Goal: Task Accomplishment & Management: Manage account settings

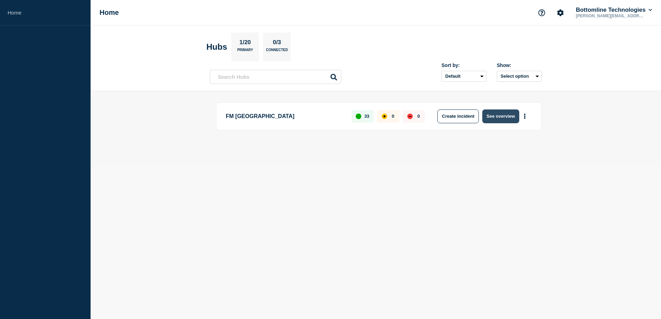
click at [511, 114] on button "See overview" at bounding box center [500, 117] width 37 height 14
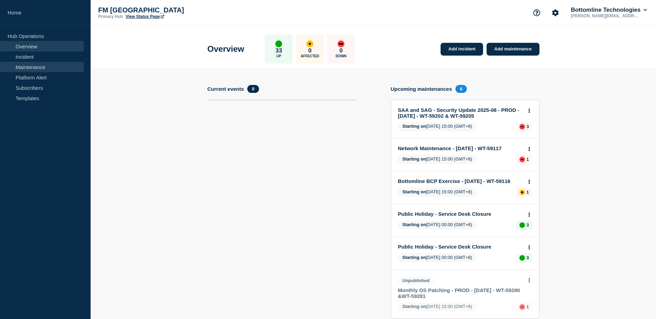
click at [43, 70] on link "Maintenance" at bounding box center [42, 67] width 84 height 10
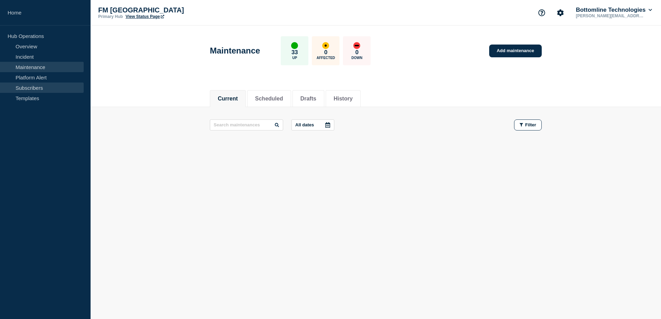
click at [53, 90] on link "Subscribers" at bounding box center [42, 88] width 84 height 10
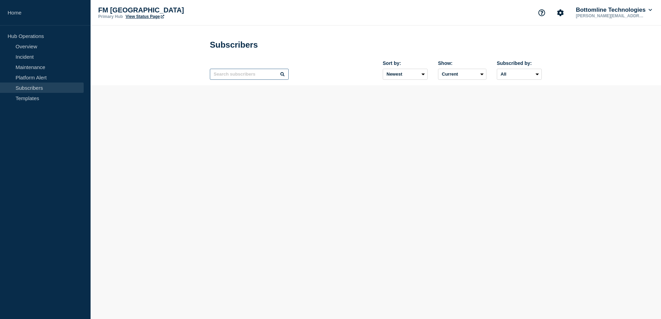
click at [231, 77] on input "text" at bounding box center [249, 74] width 79 height 11
paste input "Praweda"
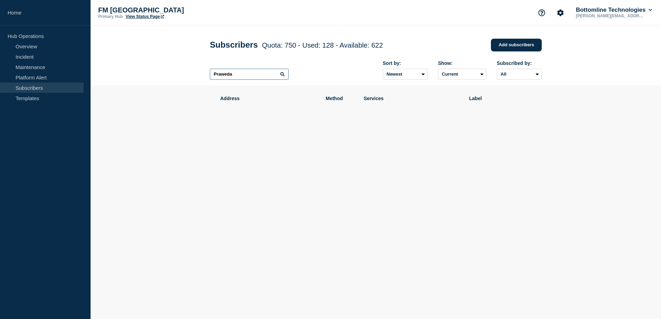
type input "Praweda"
click at [280, 74] on icon at bounding box center [282, 74] width 4 height 4
click at [261, 73] on input "Praweda" at bounding box center [249, 74] width 79 height 11
click at [513, 44] on link "Add subscribers" at bounding box center [516, 45] width 51 height 13
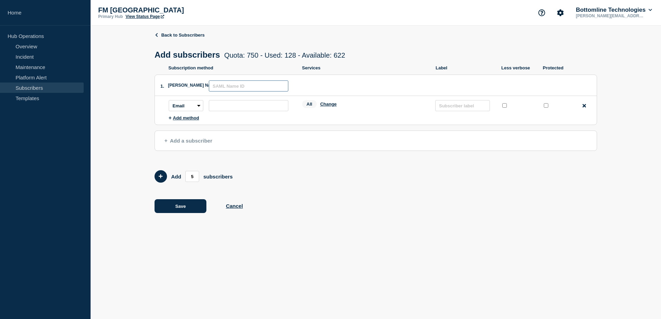
click at [253, 87] on input "text" at bounding box center [248, 86] width 79 height 11
click at [485, 109] on input "text" at bounding box center [462, 105] width 55 height 11
paste input "Praweda"
type input "Praweda"
click at [263, 85] on input "text" at bounding box center [248, 86] width 79 height 11
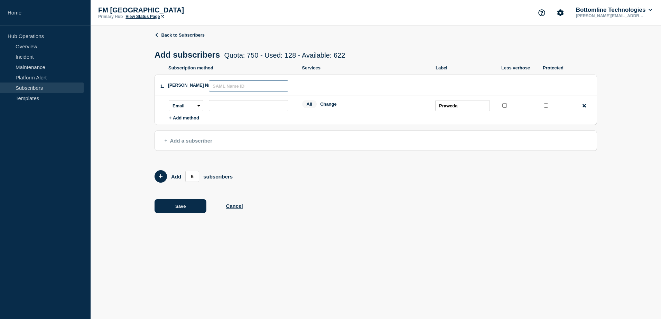
paste input "Praweda"
type input "Praweda"
click at [247, 108] on input "subscription-address" at bounding box center [248, 105] width 79 height 11
paste input "[EMAIL_ADDRESS][DOMAIN_NAME]"
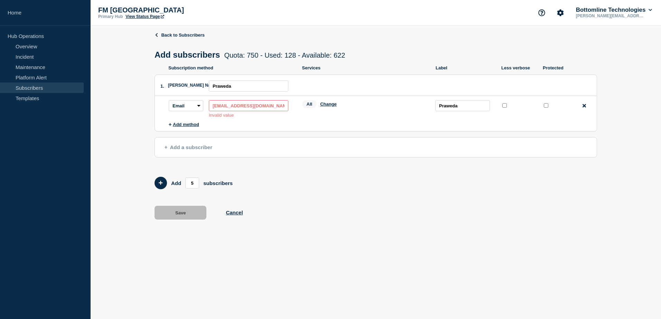
click at [216, 107] on input "[EMAIL_ADDRESS][DOMAIN_NAME]" at bounding box center [248, 105] width 79 height 11
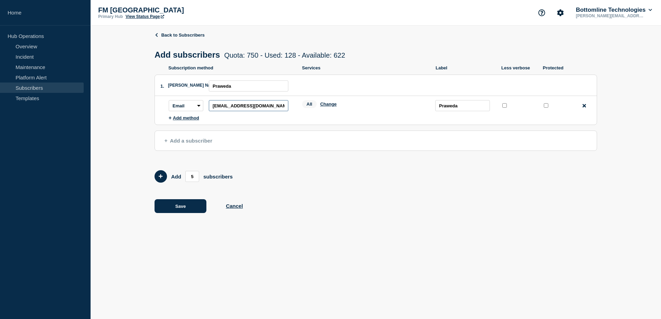
type input "[EMAIL_ADDRESS][DOMAIN_NAME]"
click at [319, 200] on div "Back to Subscribers Add subscribers Quota: 750 - Used: 128 - Available: 622 Quo…" at bounding box center [375, 128] width 442 height 204
click at [325, 107] on button "Change" at bounding box center [328, 104] width 17 height 5
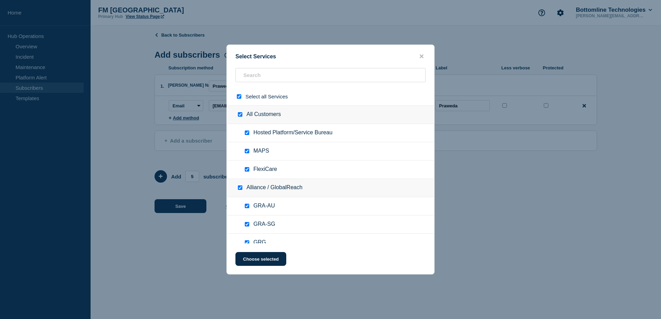
click at [239, 96] on input "select all checkbox" at bounding box center [239, 96] width 4 height 4
checkbox input "false"
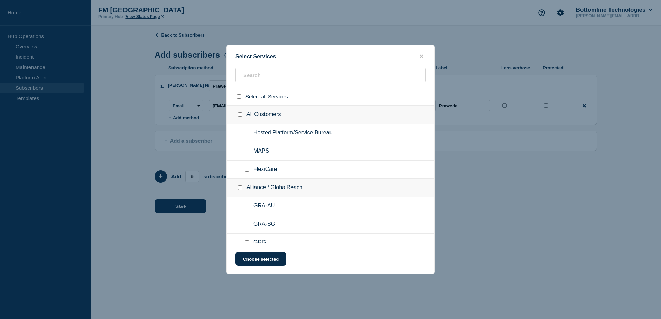
checkbox input "false"
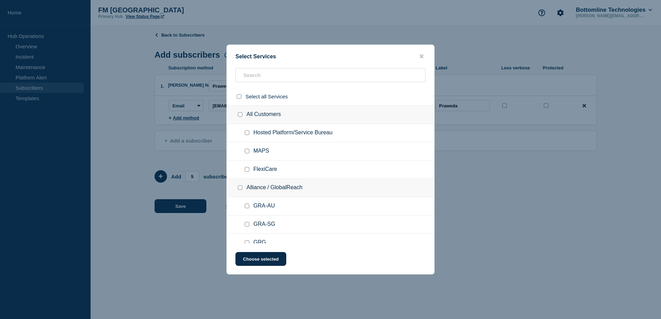
checkbox input "false"
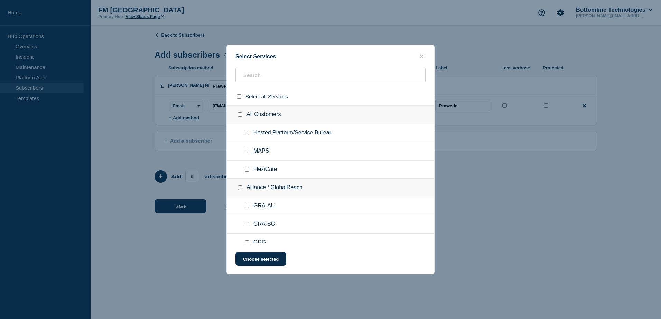
checkbox input "false"
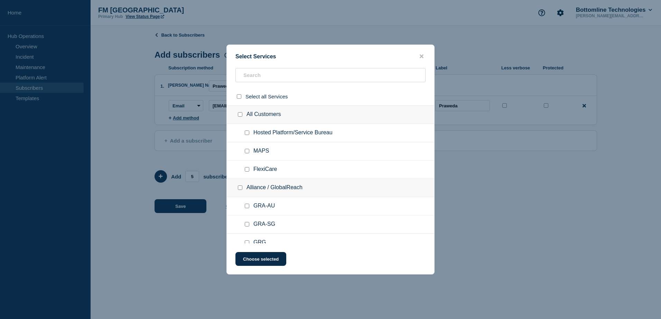
checkbox input "false"
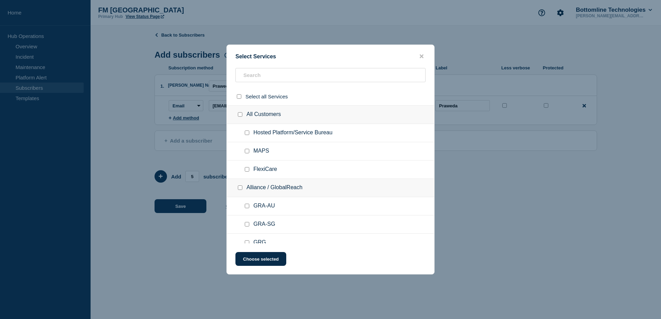
checkbox input "false"
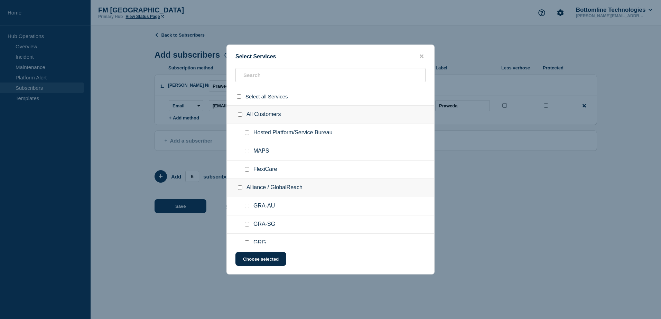
checkbox input "false"
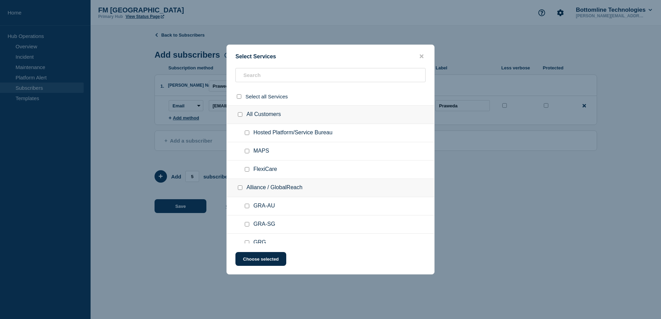
checkbox input "false"
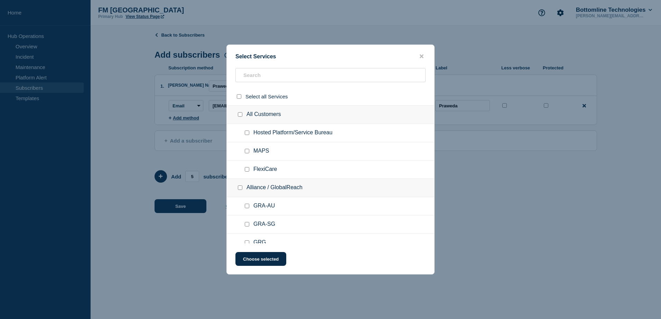
checkbox input "false"
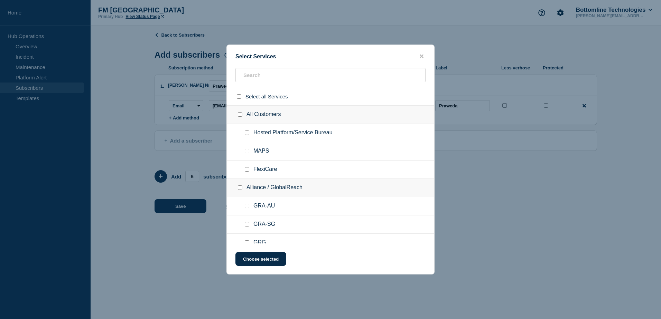
checkbox input "false"
click at [300, 77] on input "text" at bounding box center [330, 75] width 190 height 14
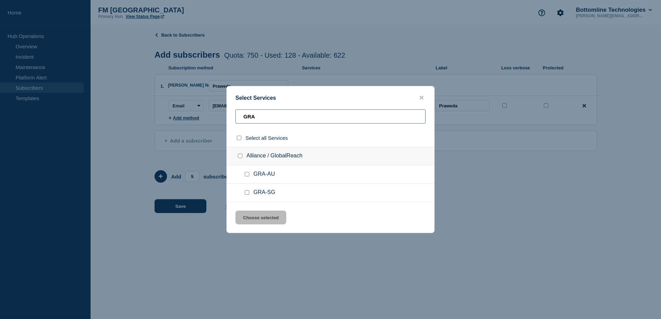
type input "GRA"
click at [246, 175] on input "GRA-AU checkbox" at bounding box center [247, 174] width 4 height 4
checkbox input "true"
click at [247, 191] on input "GRA-SG checkbox" at bounding box center [247, 192] width 4 height 4
checkbox input "true"
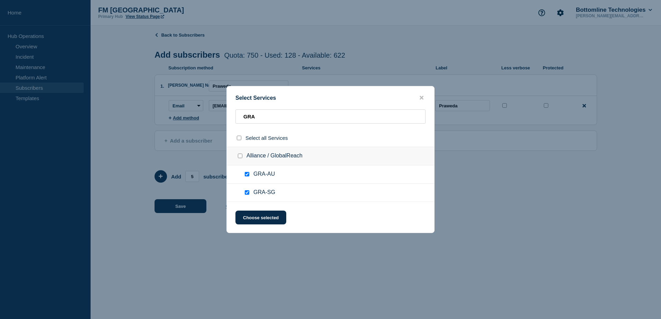
click at [243, 157] on div at bounding box center [241, 156] width 10 height 7
click at [239, 154] on div at bounding box center [241, 156] width 10 height 7
click at [237, 155] on div at bounding box center [241, 156] width 10 height 7
click at [238, 155] on input "Alliance / GlobalReach checkbox" at bounding box center [240, 156] width 4 height 4
checkbox input "true"
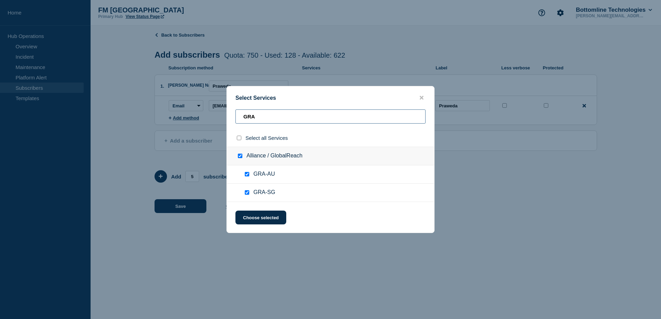
click at [319, 113] on input "GRA" at bounding box center [330, 117] width 190 height 14
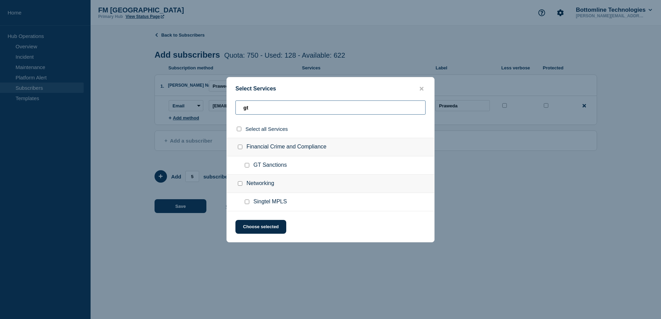
type input "gt"
click at [238, 148] on input "Financial Crime and Compliance checkbox" at bounding box center [240, 147] width 4 height 4
checkbox input "true"
click at [296, 107] on input "gt" at bounding box center [330, 108] width 190 height 14
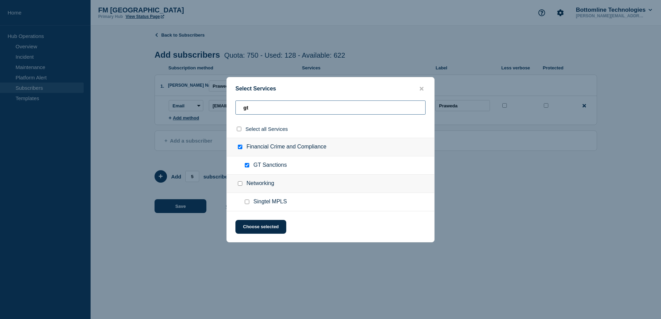
click at [296, 107] on input "gt" at bounding box center [330, 108] width 190 height 14
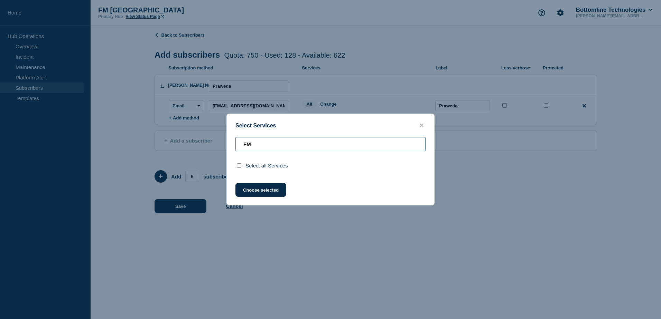
type input "F"
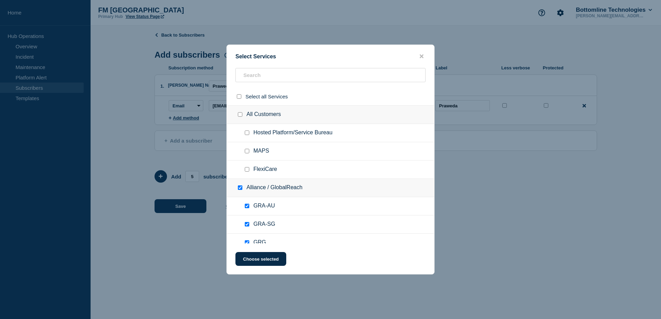
click at [250, 133] on div at bounding box center [248, 133] width 10 height 7
click at [246, 130] on div at bounding box center [248, 133] width 10 height 7
click at [248, 132] on input "Hosted Platform/Service Bureau checkbox" at bounding box center [247, 133] width 4 height 4
checkbox input "true"
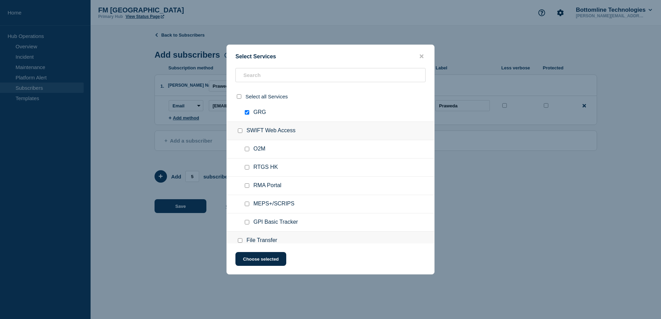
scroll to position [173, 0]
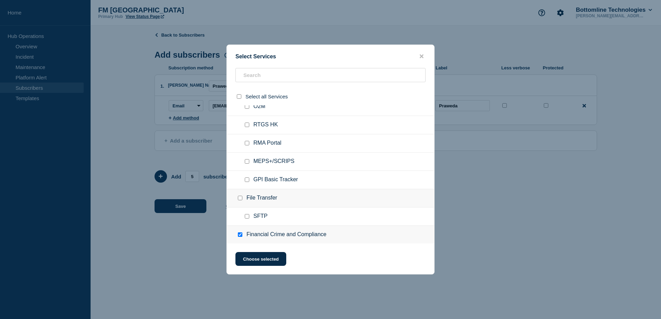
click at [238, 198] on input "File Transfer checkbox" at bounding box center [240, 198] width 4 height 4
checkbox input "true"
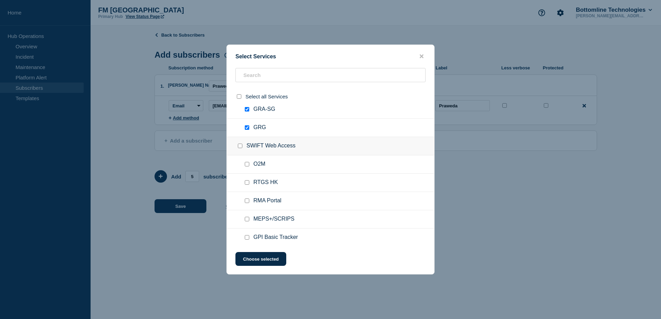
scroll to position [104, 0]
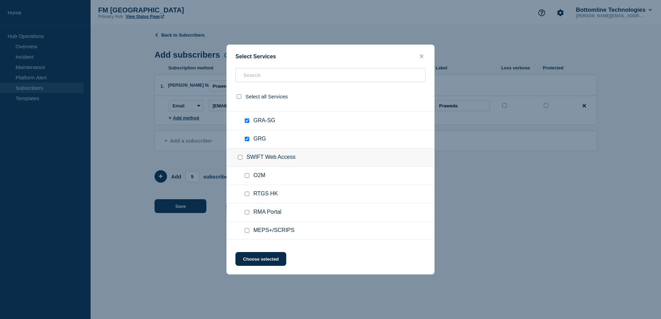
click at [237, 158] on div at bounding box center [241, 157] width 10 height 7
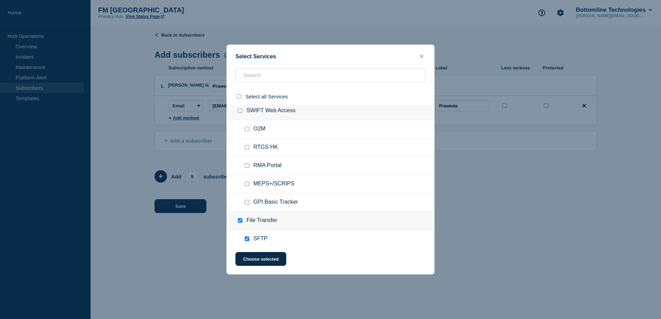
scroll to position [138, 0]
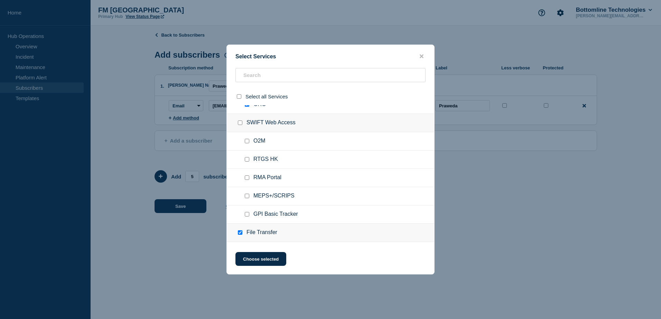
click at [242, 122] on input "SWIFT Web Access checkbox" at bounding box center [240, 123] width 4 height 4
checkbox input "true"
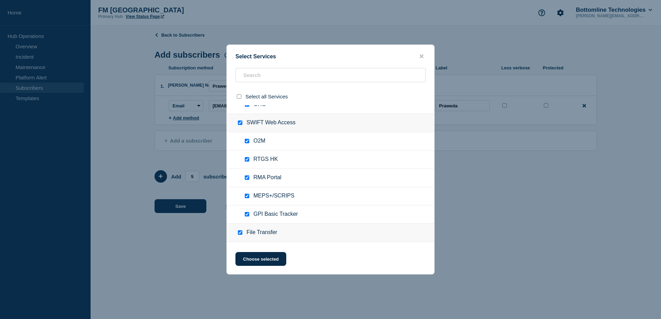
checkbox input "true"
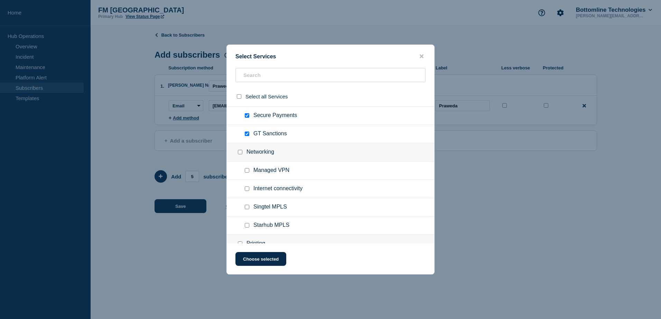
scroll to position [346, 0]
click at [237, 133] on div at bounding box center [241, 135] width 10 height 7
click at [239, 134] on input "Networking checkbox" at bounding box center [240, 135] width 4 height 4
checkbox input "true"
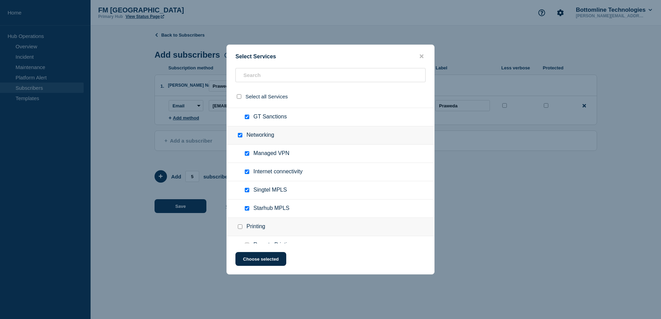
checkbox input "true"
click at [248, 171] on input "Internet connectivity checkbox" at bounding box center [247, 172] width 4 height 4
checkbox input "false"
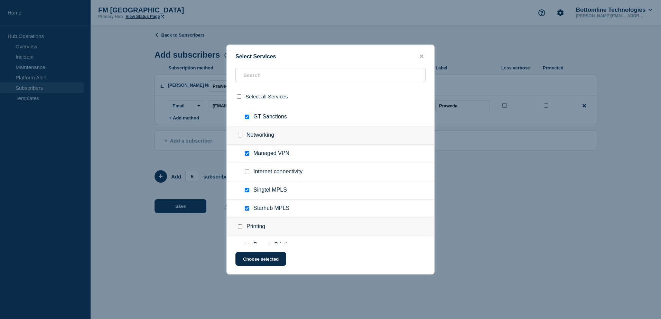
checkbox input "false"
click at [248, 190] on input "Singtel MPLS checkbox" at bounding box center [247, 190] width 4 height 4
checkbox input "false"
click at [245, 209] on input "Starhub MPLS checkbox" at bounding box center [247, 208] width 4 height 4
checkbox input "false"
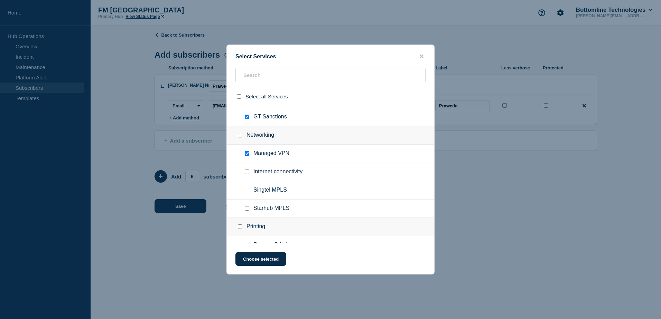
click at [247, 170] on div at bounding box center [248, 172] width 10 height 7
click at [247, 173] on input "Internet connectivity checkbox" at bounding box center [247, 172] width 4 height 4
checkbox input "true"
click at [247, 190] on input "Singtel MPLS checkbox" at bounding box center [247, 190] width 4 height 4
checkbox input "true"
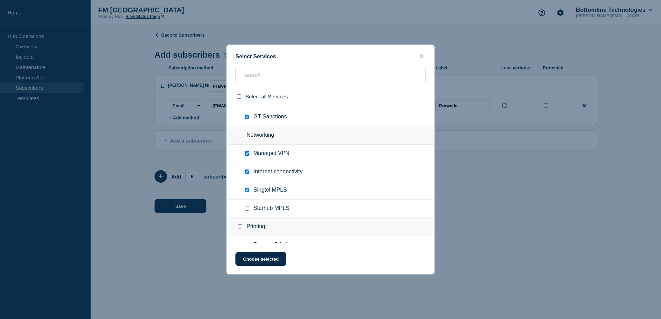
click at [247, 206] on ul "Starhub MPLS" at bounding box center [330, 209] width 207 height 18
click at [247, 209] on input "Starhub MPLS checkbox" at bounding box center [247, 208] width 4 height 4
checkbox input "true"
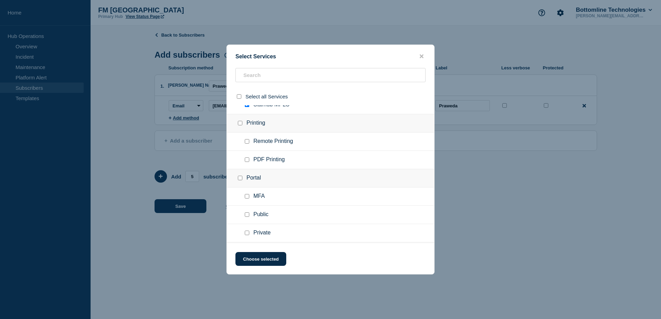
click at [242, 125] on input "Printing checkbox" at bounding box center [240, 123] width 4 height 4
checkbox input "true"
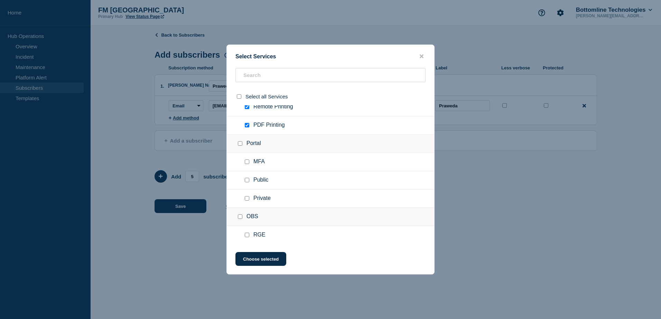
click at [245, 161] on input "MFA checkbox" at bounding box center [247, 162] width 4 height 4
checkbox input "true"
click at [247, 177] on ul "Public" at bounding box center [330, 180] width 207 height 18
click at [247, 197] on div at bounding box center [248, 198] width 10 height 7
click at [249, 180] on div at bounding box center [248, 180] width 10 height 7
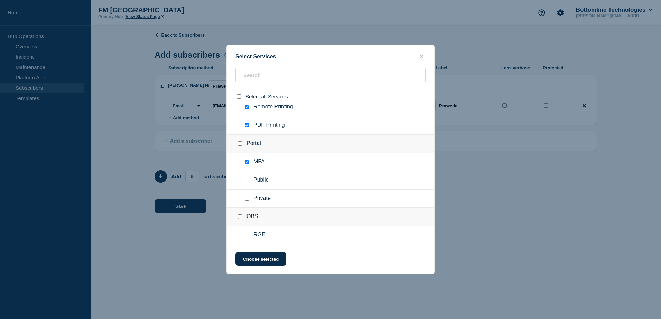
click at [247, 182] on input "Public checkbox" at bounding box center [247, 180] width 4 height 4
checkbox input "true"
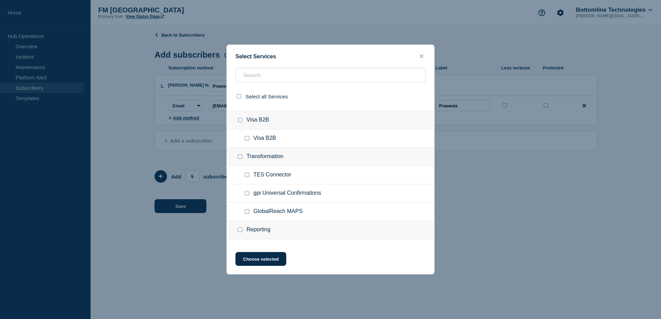
scroll to position [657, 0]
click at [240, 155] on input "Transformation checkbox" at bounding box center [240, 154] width 4 height 4
checkbox input "true"
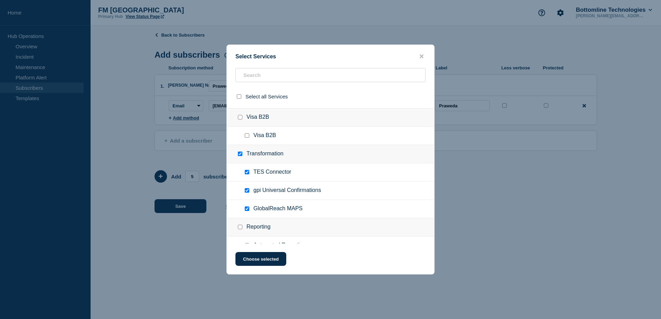
click at [246, 208] on input "GlobalReach MAPS checkbox" at bounding box center [247, 209] width 4 height 4
checkbox input "false"
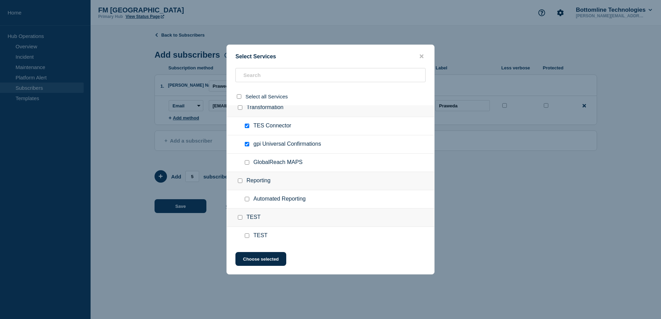
scroll to position [705, 0]
click at [262, 254] on button "Choose selected" at bounding box center [260, 259] width 51 height 14
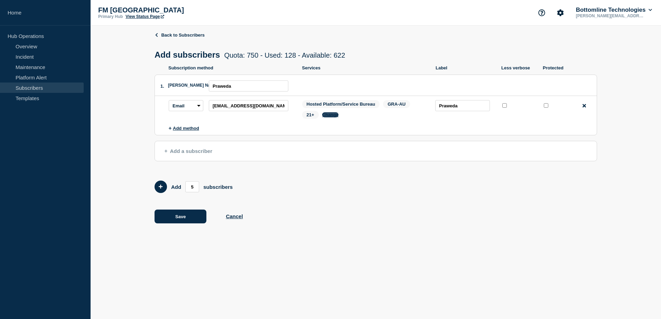
click at [328, 118] on button "Change" at bounding box center [330, 114] width 17 height 5
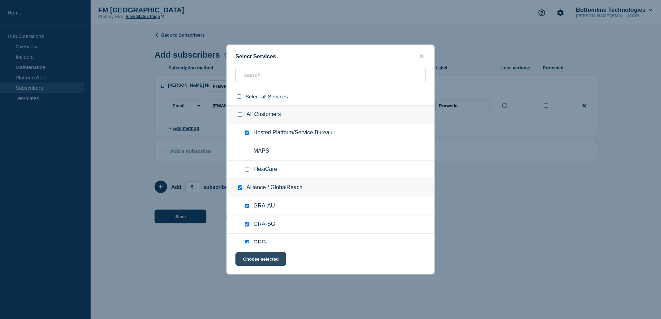
click at [275, 262] on button "Choose selected" at bounding box center [260, 259] width 51 height 14
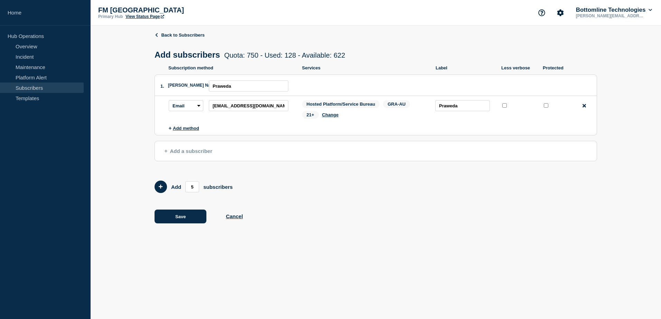
click at [397, 106] on span "GRA-AU" at bounding box center [396, 104] width 27 height 8
click at [335, 106] on span "Hosted Platform/Service Bureau" at bounding box center [341, 104] width 78 height 8
click at [312, 116] on span "21+" at bounding box center [310, 115] width 17 height 8
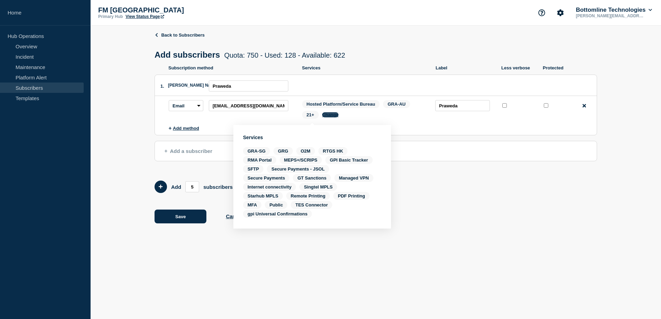
click at [330, 115] on button "Change" at bounding box center [330, 114] width 17 height 5
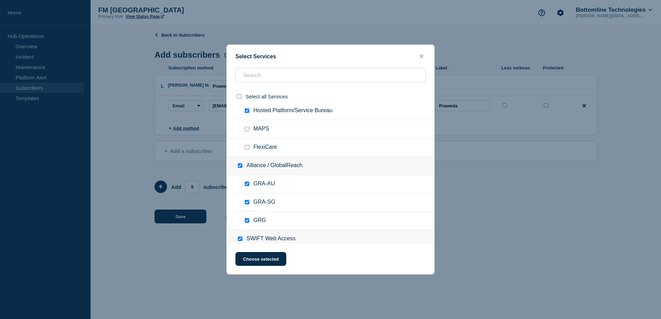
scroll to position [35, 0]
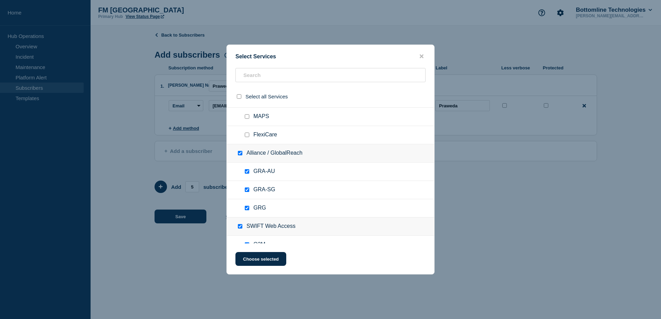
click at [246, 207] on input "GRG checkbox" at bounding box center [247, 208] width 4 height 4
checkbox input "false"
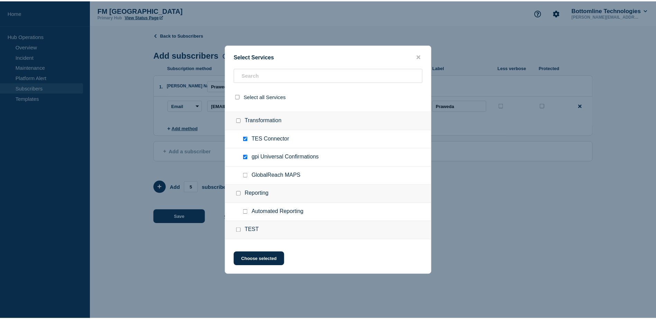
scroll to position [705, 0]
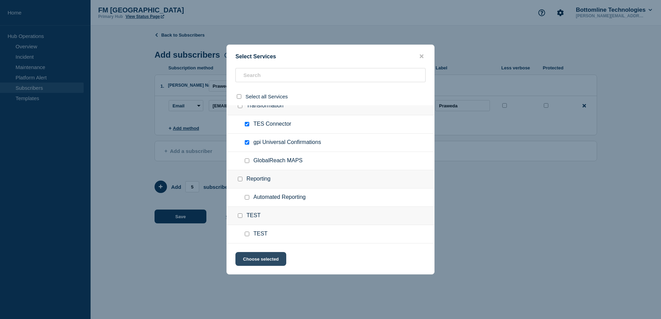
click at [263, 260] on button "Choose selected" at bounding box center [260, 259] width 51 height 14
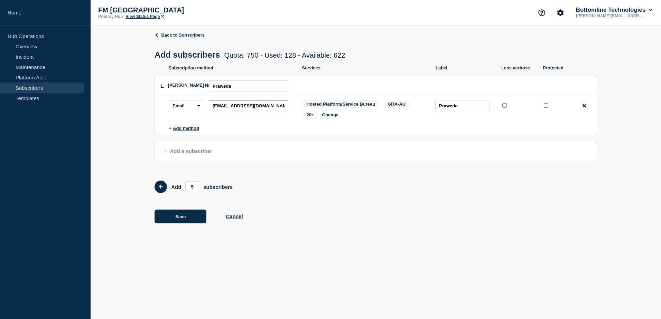
click at [263, 111] on input "[EMAIL_ADDRESS][DOMAIN_NAME]" at bounding box center [248, 105] width 79 height 11
click at [188, 216] on button "Save" at bounding box center [180, 217] width 52 height 14
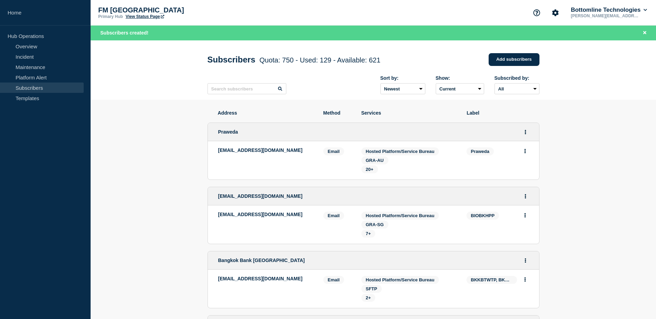
click at [382, 148] on li "[EMAIL_ADDRESS][DOMAIN_NAME] Email Email: [EMAIL_ADDRESS][DOMAIN_NAME] Praweda …" at bounding box center [373, 160] width 331 height 38
drag, startPoint x: 382, startPoint y: 148, endPoint x: 370, endPoint y: 165, distance: 20.7
click at [370, 163] on span "GRA-AU" at bounding box center [375, 160] width 18 height 5
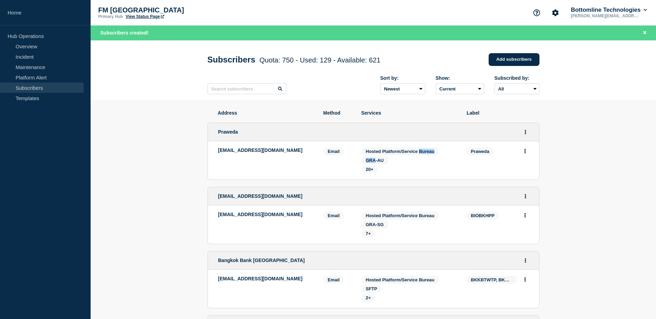
click at [370, 163] on span "GRA-AU" at bounding box center [375, 160] width 18 height 5
drag, startPoint x: 370, startPoint y: 165, endPoint x: 371, endPoint y: 169, distance: 3.9
click at [371, 168] on span "20+" at bounding box center [369, 170] width 17 height 8
click at [371, 169] on span "20+" at bounding box center [370, 169] width 8 height 5
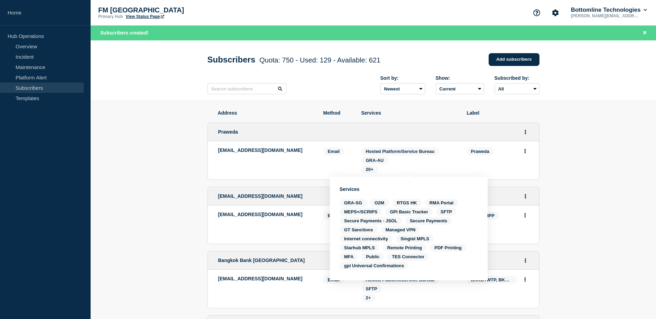
drag, startPoint x: 371, startPoint y: 169, endPoint x: 423, endPoint y: 166, distance: 51.6
click at [428, 165] on div "Services: Hosted Platform/Service Bureau GRA-AU 20+" at bounding box center [408, 161] width 95 height 26
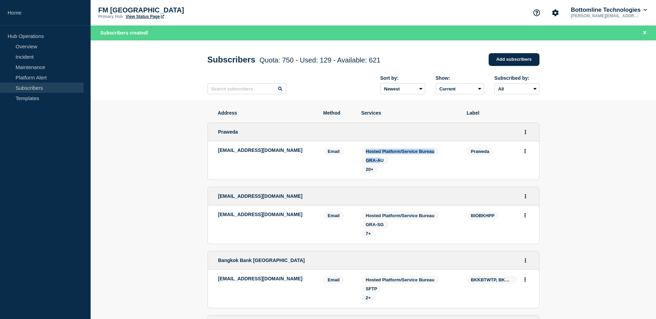
drag, startPoint x: 382, startPoint y: 165, endPoint x: 367, endPoint y: 152, distance: 19.6
click at [367, 152] on div "Services: Hosted Platform/Service Bureau GRA-AU 20+" at bounding box center [408, 161] width 95 height 26
drag, startPoint x: 367, startPoint y: 152, endPoint x: 343, endPoint y: 167, distance: 27.9
click at [343, 167] on div "Email" at bounding box center [337, 161] width 28 height 26
click at [248, 87] on input "text" at bounding box center [246, 88] width 79 height 11
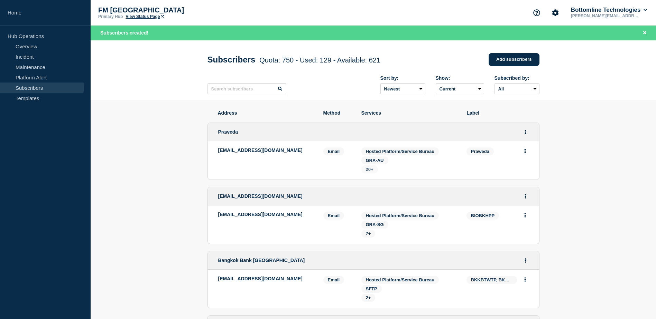
click at [370, 173] on span "20+" at bounding box center [369, 170] width 17 height 8
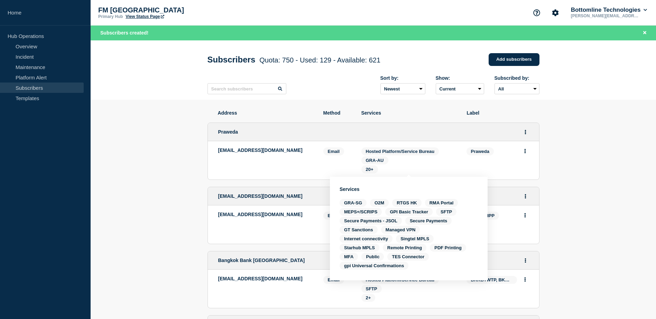
click at [378, 163] on span "GRA-AU" at bounding box center [375, 160] width 18 height 5
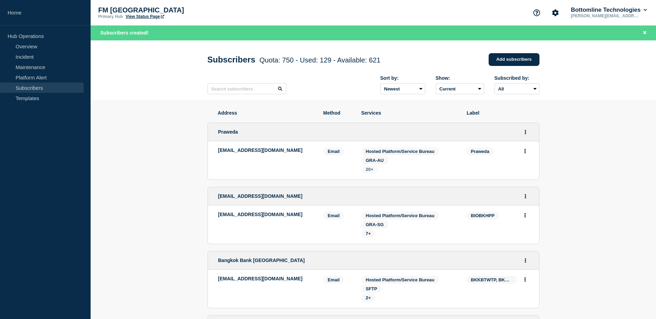
click at [372, 171] on span "20+" at bounding box center [370, 169] width 8 height 5
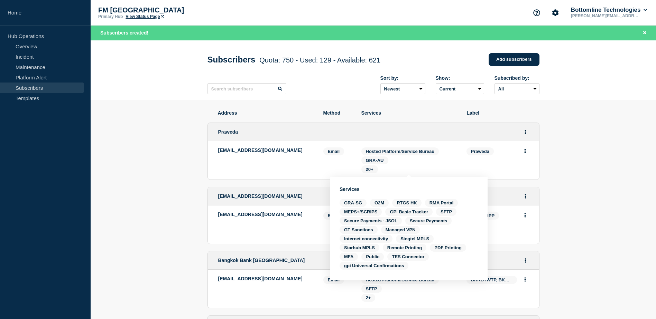
click at [282, 133] on div "Praweda" at bounding box center [373, 132] width 331 height 18
